Goal: Information Seeking & Learning: Learn about a topic

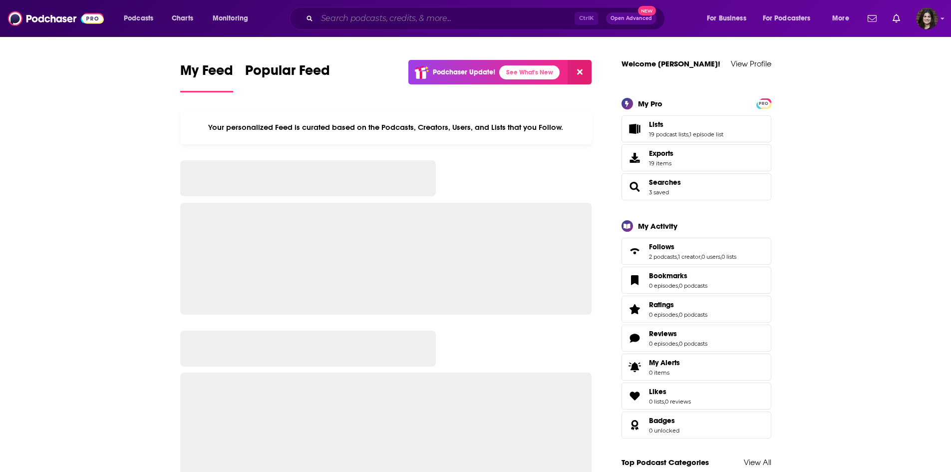
click at [352, 21] on input "Search podcasts, credits, & more..." at bounding box center [446, 18] width 258 height 16
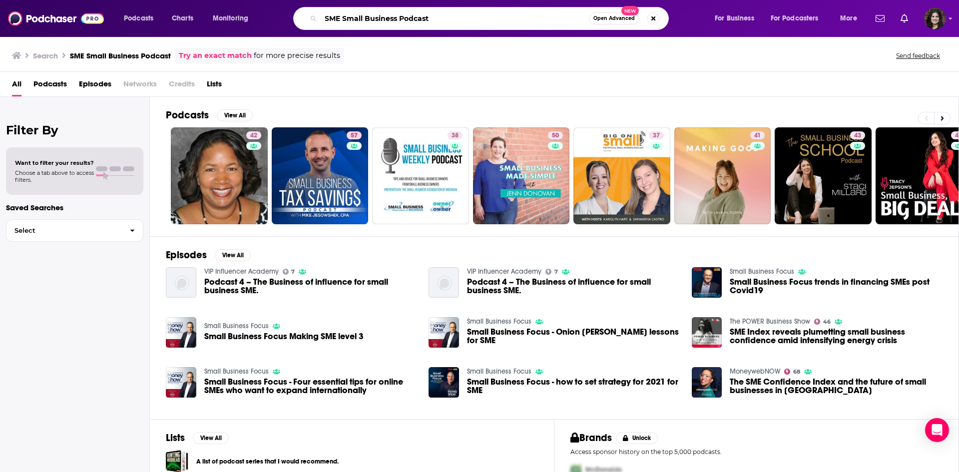
click at [326, 21] on input "SME Small Business Podcast" at bounding box center [455, 18] width 268 height 16
click at [328, 20] on input "ACanadianSME Small Business Podcast" at bounding box center [455, 18] width 268 height 16
type input "CanadianSME Small Business Podcast"
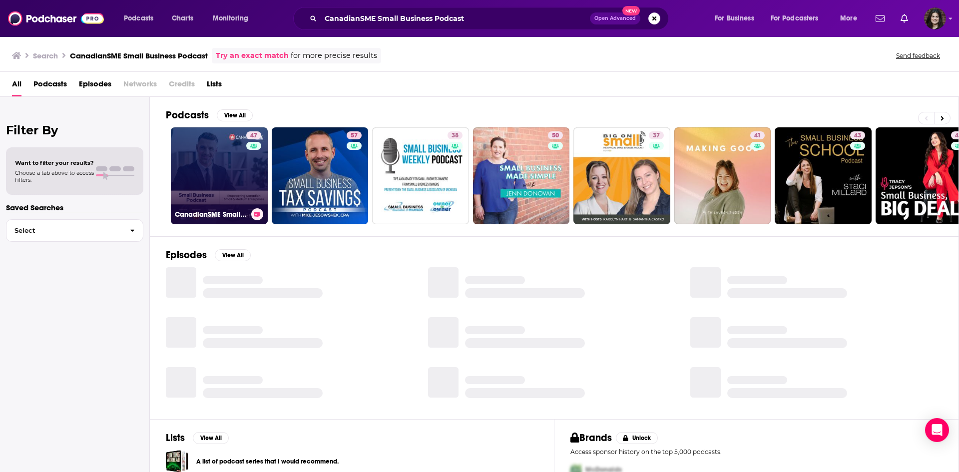
click at [232, 176] on link "47 CanadianSME Small Business Podcast" at bounding box center [219, 175] width 97 height 97
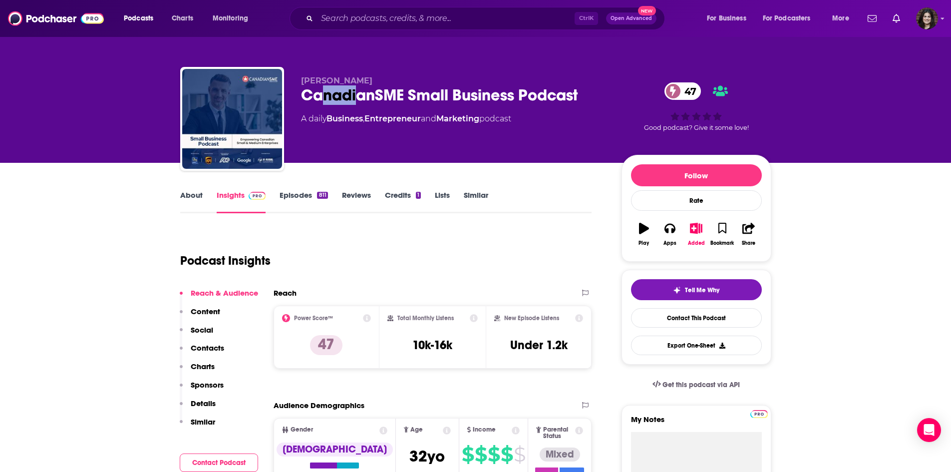
drag, startPoint x: 323, startPoint y: 98, endPoint x: 358, endPoint y: 101, distance: 35.1
click at [358, 101] on div "CanadianSME Small Business Podcast 47" at bounding box center [453, 94] width 305 height 19
click at [361, 102] on div "CanadianSME Small Business Podcast 47" at bounding box center [453, 94] width 305 height 19
click at [181, 201] on link "About" at bounding box center [191, 201] width 22 height 23
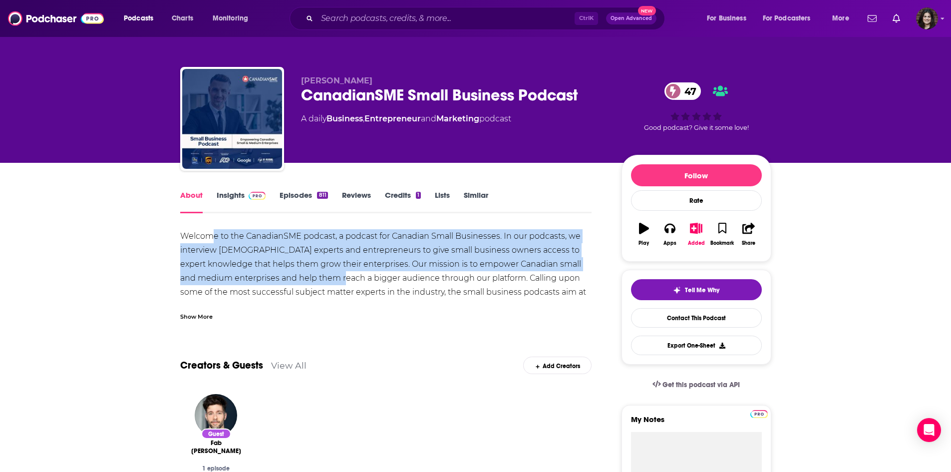
drag, startPoint x: 210, startPoint y: 234, endPoint x: 368, endPoint y: 279, distance: 164.1
click at [368, 279] on div "Welcome to the CanadianSME podcast, a podcast for Canadian Small Businesses. In…" at bounding box center [386, 271] width 412 height 84
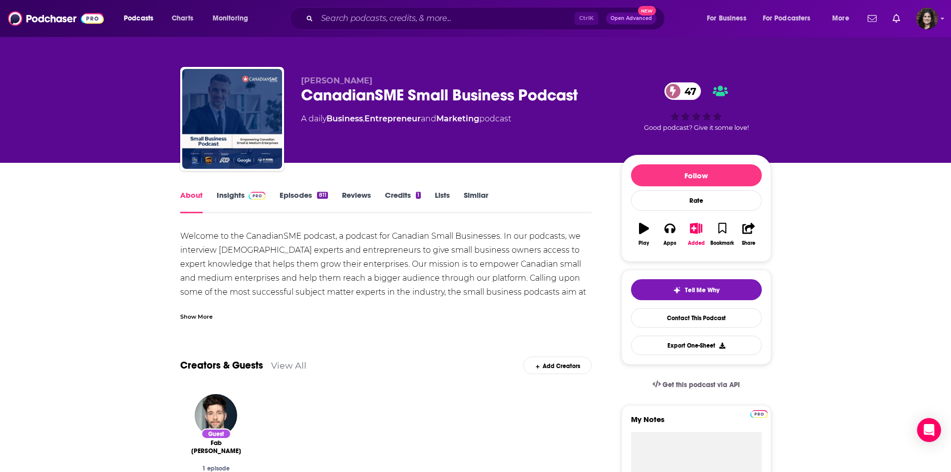
click at [401, 275] on div "Welcome to the CanadianSME podcast, a podcast for Canadian Small Businesses. In…" at bounding box center [386, 271] width 412 height 84
click at [226, 196] on link "Insights" at bounding box center [241, 201] width 49 height 23
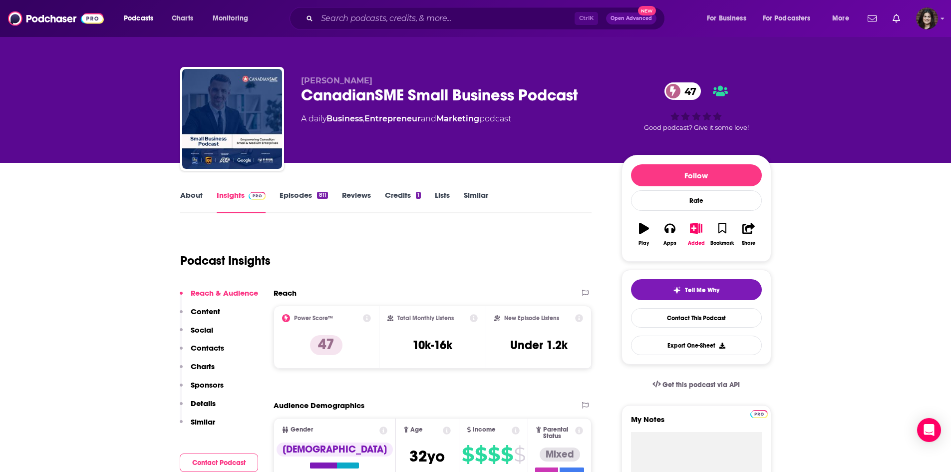
click at [284, 199] on link "Episodes 811" at bounding box center [304, 201] width 48 height 23
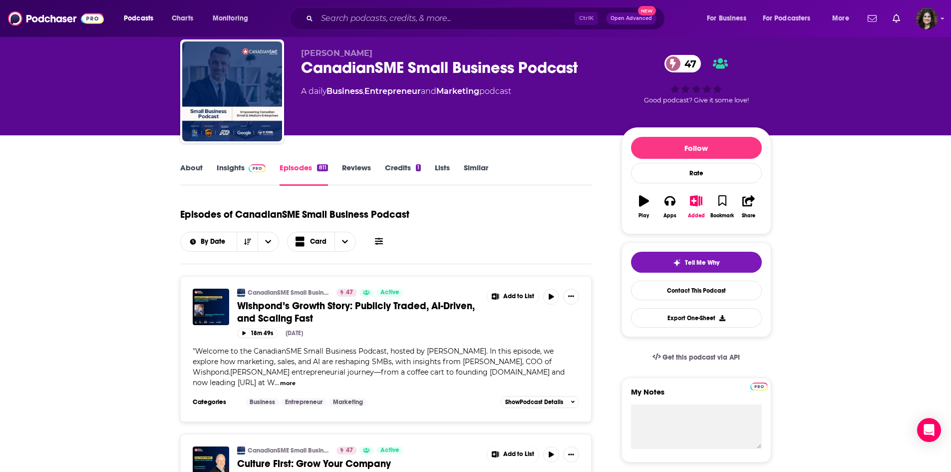
scroll to position [50, 0]
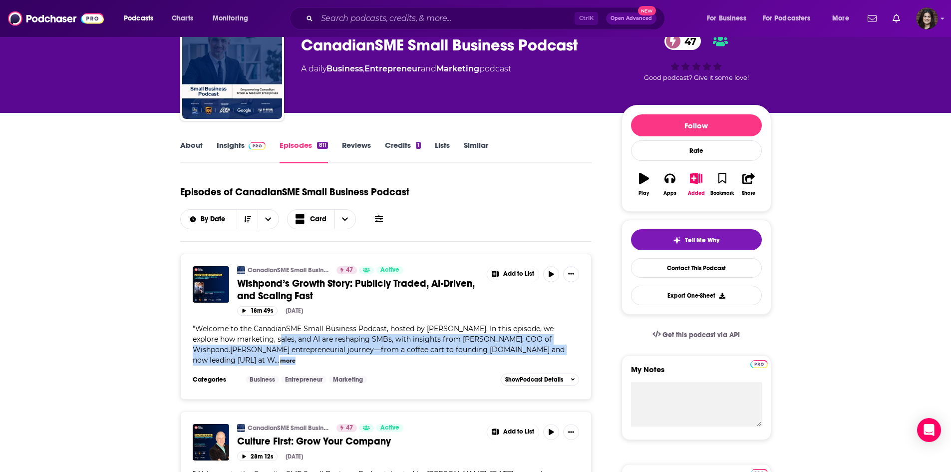
drag, startPoint x: 260, startPoint y: 338, endPoint x: 510, endPoint y: 360, distance: 251.2
click at [510, 360] on div "" Welcome to the CanadianSME Small Business Podcast, hosted by [PERSON_NAME]. I…" at bounding box center [386, 345] width 387 height 42
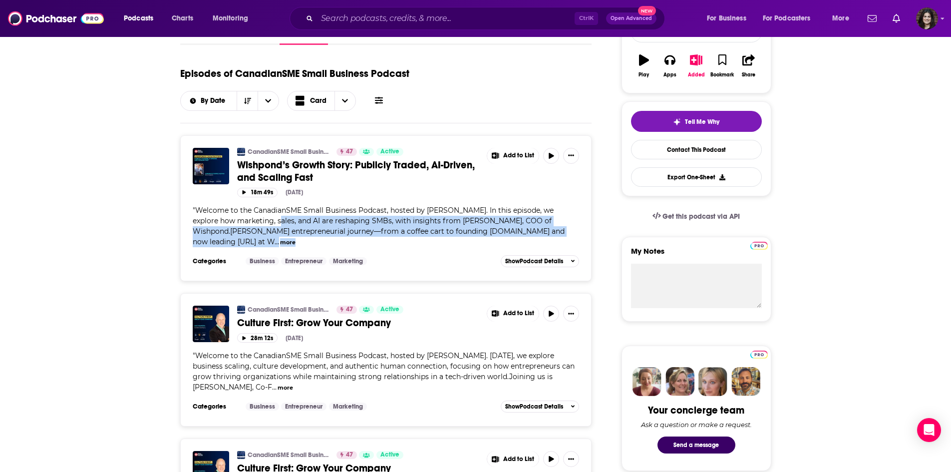
scroll to position [250, 0]
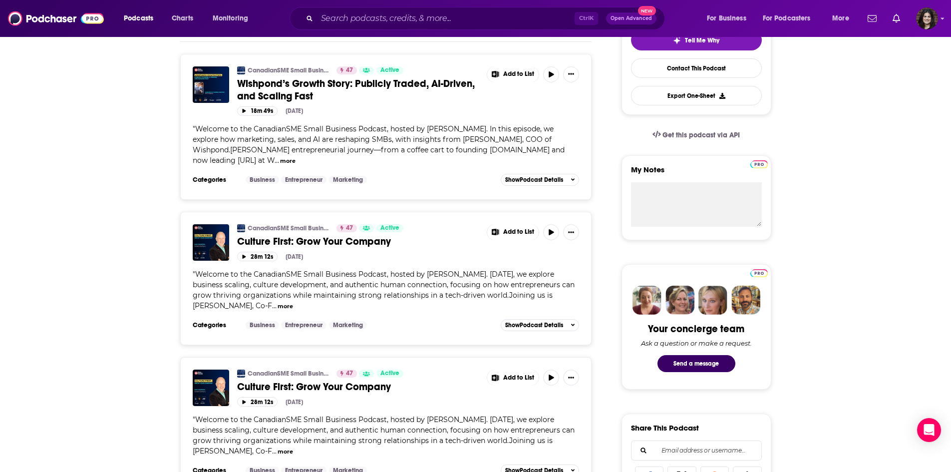
click at [344, 278] on span "Welcome to the CanadianSME Small Business Podcast, hosted by [PERSON_NAME]. [DA…" at bounding box center [384, 290] width 382 height 40
drag, startPoint x: 353, startPoint y: 276, endPoint x: 485, endPoint y: 276, distance: 131.9
click at [485, 276] on span "Welcome to the CanadianSME Small Business Podcast, hosted by [PERSON_NAME]. [DA…" at bounding box center [384, 290] width 382 height 40
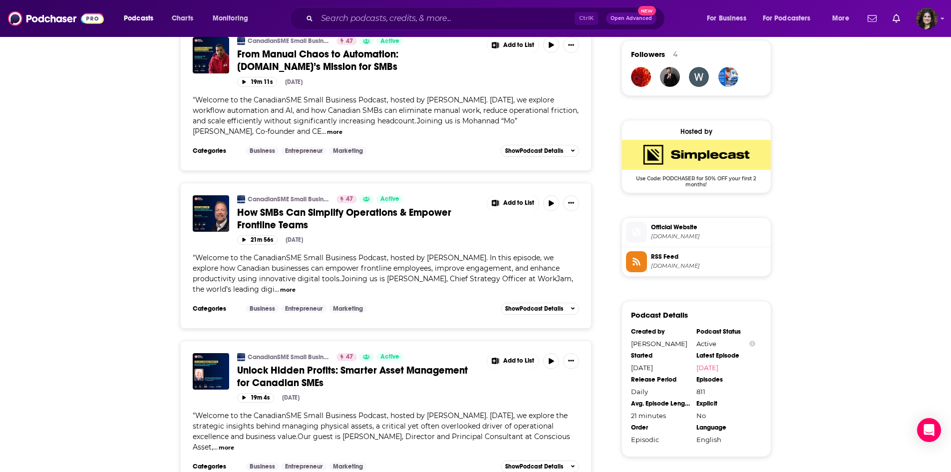
scroll to position [749, 0]
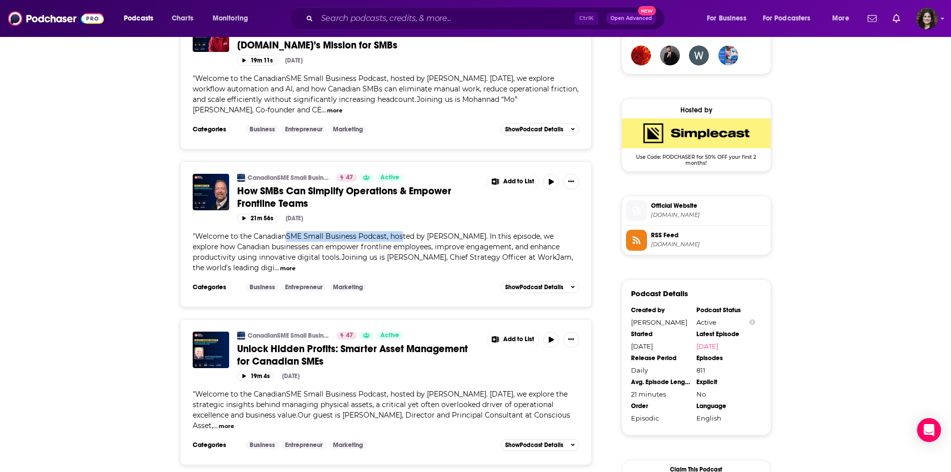
drag, startPoint x: 286, startPoint y: 239, endPoint x: 401, endPoint y: 239, distance: 114.9
click at [401, 239] on span "Welcome to the CanadianSME Small Business Podcast, hosted by [PERSON_NAME]. In …" at bounding box center [383, 252] width 381 height 40
drag, startPoint x: 382, startPoint y: 239, endPoint x: 429, endPoint y: 239, distance: 47.4
click at [429, 239] on span "Welcome to the CanadianSME Small Business Podcast, hosted by [PERSON_NAME]. In …" at bounding box center [383, 252] width 381 height 40
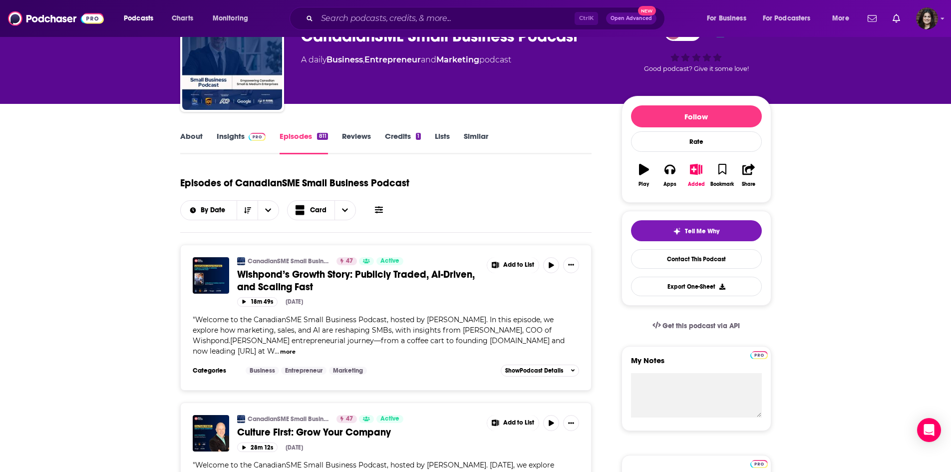
scroll to position [0, 0]
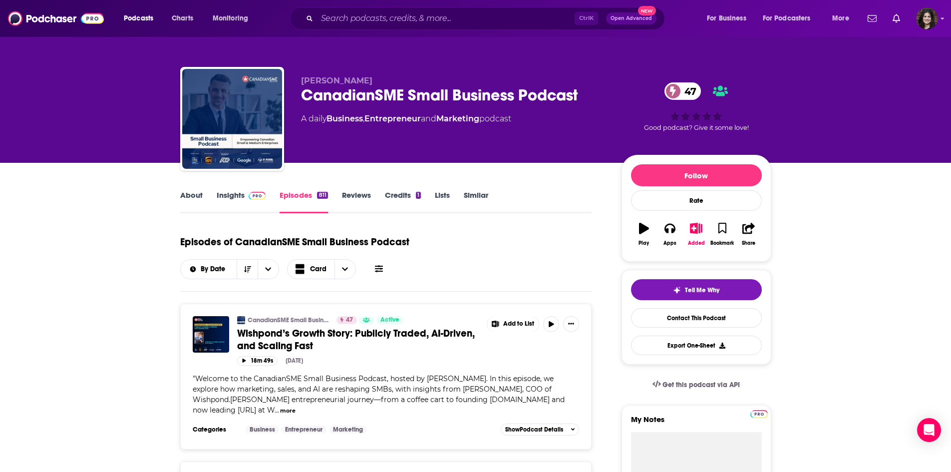
click at [231, 198] on link "Insights" at bounding box center [241, 201] width 49 height 23
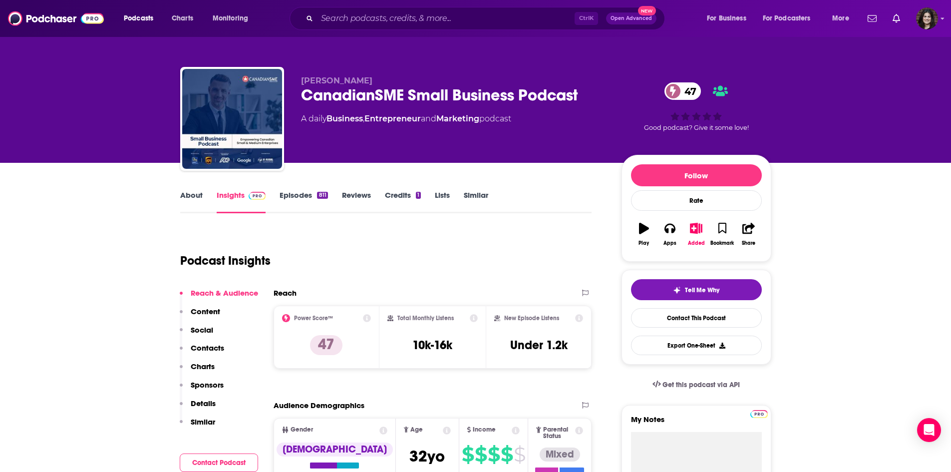
scroll to position [50, 0]
